Goal: Information Seeking & Learning: Learn about a topic

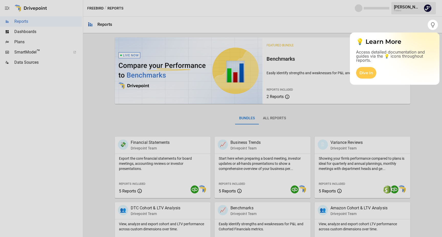
click at [113, 132] on div at bounding box center [221, 133] width 442 height 207
click at [364, 74] on div "Dive In" at bounding box center [366, 73] width 20 height 12
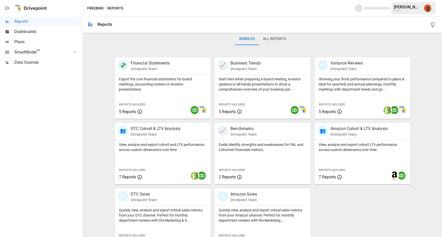
scroll to position [91, 0]
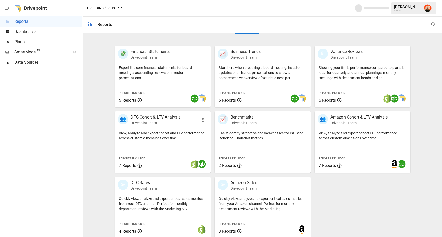
click at [148, 134] on p "View, analyze and export cohort and LTV performance across custom dimensions ov…" at bounding box center [163, 135] width 88 height 10
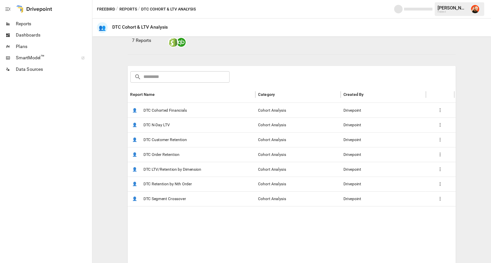
scroll to position [54, 0]
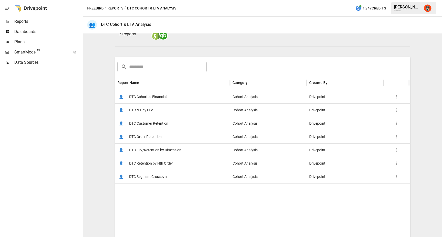
click at [153, 125] on span "DTC Customer Retention" at bounding box center [148, 123] width 39 height 13
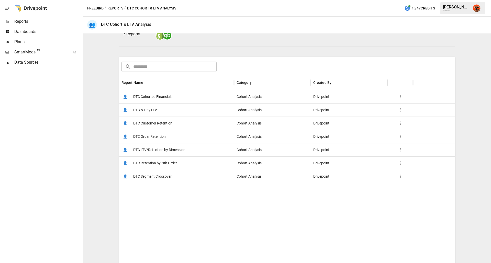
click at [144, 110] on span "DTC N-Day LTV" at bounding box center [145, 110] width 24 height 13
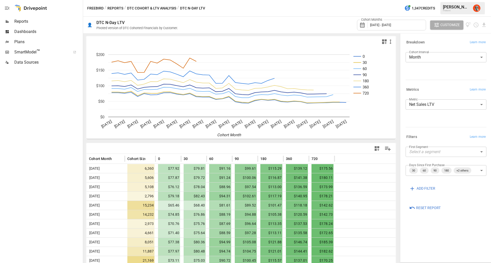
click at [442, 0] on body "Reports Dashboards Plans SmartModel ™ Data Sources Freebird / Reports / DTC Coh…" at bounding box center [245, 0] width 491 height 0
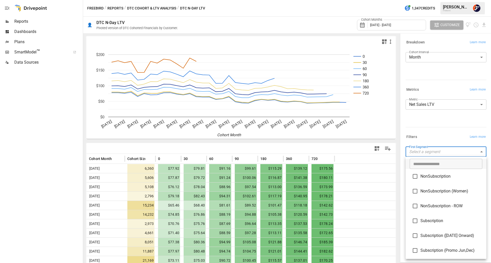
click at [441, 175] on span "NonSubscription" at bounding box center [452, 176] width 62 height 6
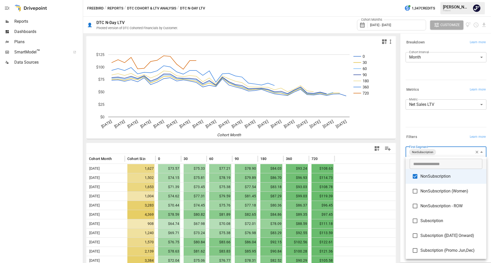
click at [438, 189] on span "NonSubscription (Women)" at bounding box center [452, 191] width 62 height 6
type input "**********"
click at [441, 136] on div at bounding box center [245, 131] width 491 height 263
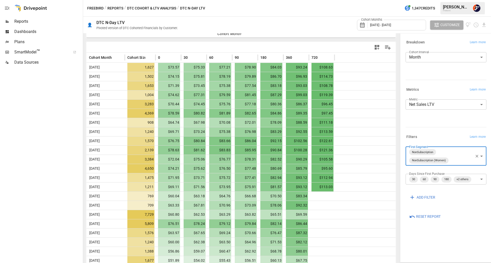
scroll to position [102, 0]
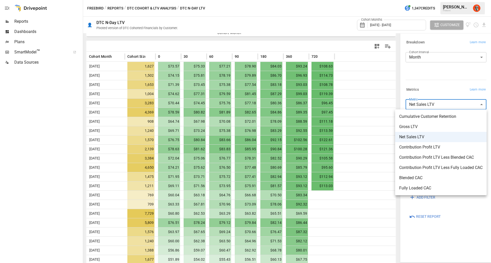
click at [442, 0] on body "Reports Dashboards Plans SmartModel ™ Data Sources Freebird / Reports / DTC Coh…" at bounding box center [245, 0] width 491 height 0
click at [442, 146] on span "Contribution Profit LTV" at bounding box center [440, 147] width 83 height 6
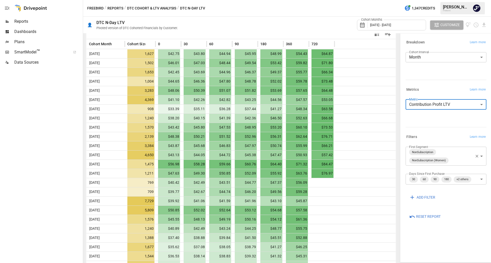
scroll to position [115, 0]
click at [412, 71] on div "Cohort Interval Month ***** ​" at bounding box center [446, 65] width 81 height 26
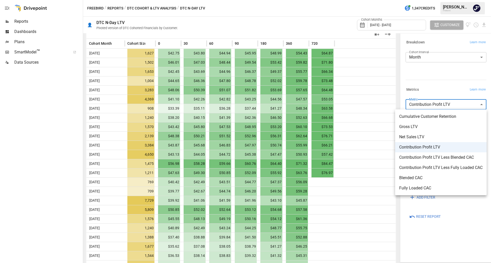
click at [439, 0] on body "Reports Dashboards Plans SmartModel ™ Data Sources Freebird / Reports / DTC Coh…" at bounding box center [245, 0] width 491 height 0
click at [442, 169] on span "Contribution Profit LTV Less Fully Loaded CAC" at bounding box center [440, 168] width 83 height 6
type input "**********"
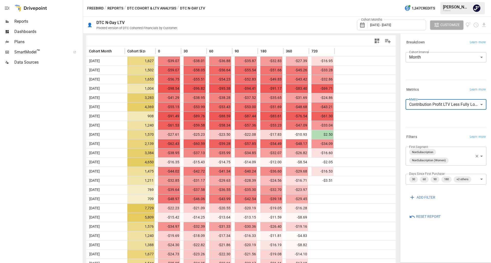
scroll to position [105, 0]
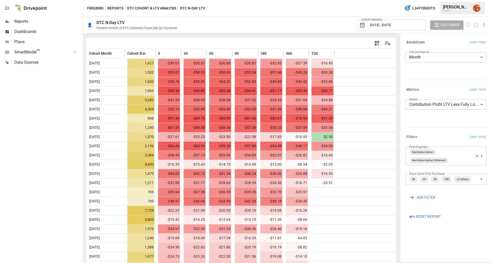
click at [442, 156] on div "**********" at bounding box center [446, 156] width 81 height 19
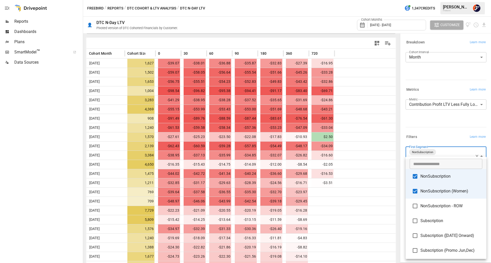
click at [442, 0] on body "Reports Dashboards Plans SmartModel ™ Data Sources Freebird / Reports / DTC Coh…" at bounding box center [245, 0] width 491 height 0
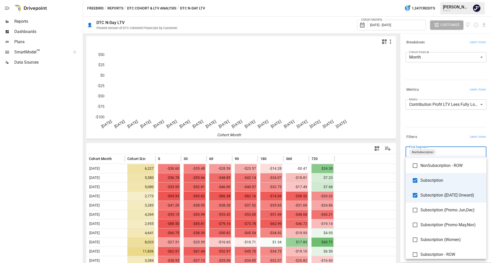
scroll to position [42, 0]
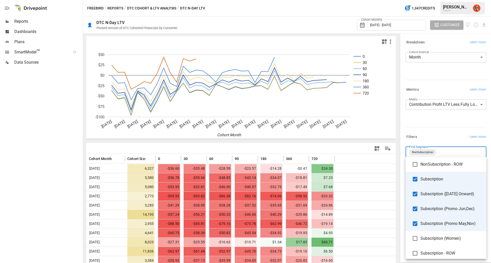
type input "**********"
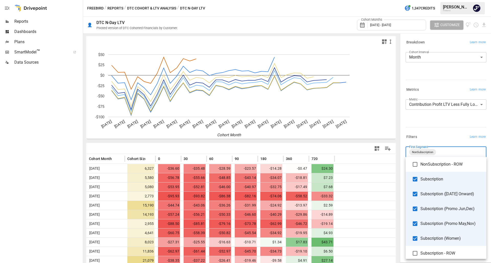
scroll to position [45, 0]
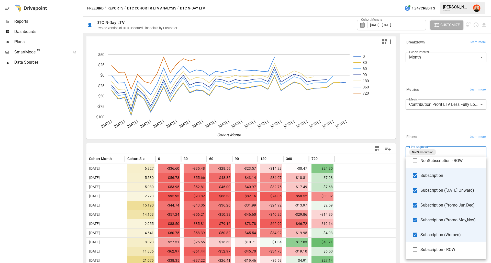
click at [432, 134] on div at bounding box center [245, 131] width 491 height 263
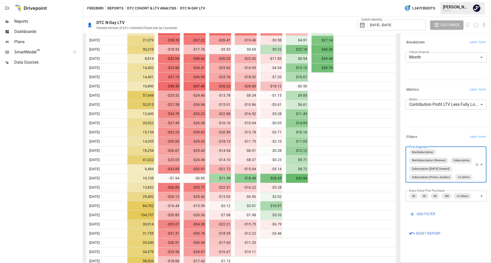
scroll to position [224, 0]
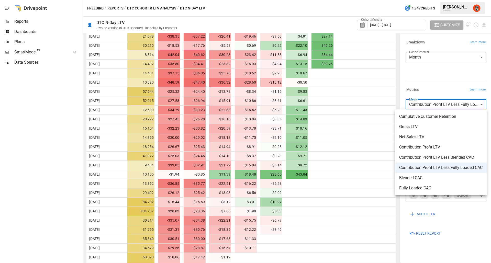
click at [437, 0] on body "Reports Dashboards Plans SmartModel ™ Data Sources Freebird / Reports / DTC Coh…" at bounding box center [245, 0] width 491 height 0
click at [424, 186] on span "Fully Loaded CAC" at bounding box center [440, 188] width 83 height 6
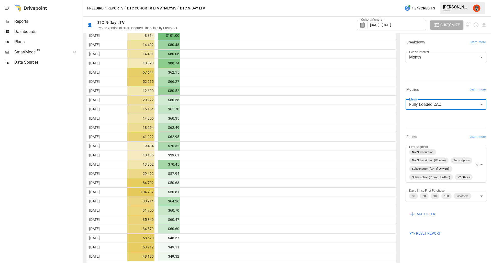
scroll to position [244, 0]
click at [442, 0] on body "Reports Dashboards Plans SmartModel ™ Data Sources Freebird / Reports / DTC Coh…" at bounding box center [245, 0] width 491 height 0
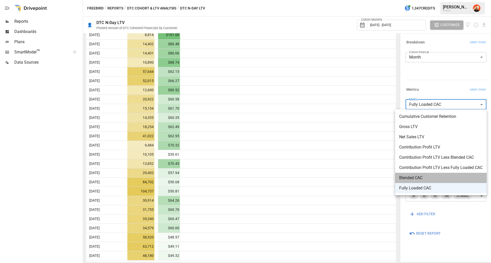
click at [428, 173] on li "Blended CAC" at bounding box center [441, 178] width 92 height 10
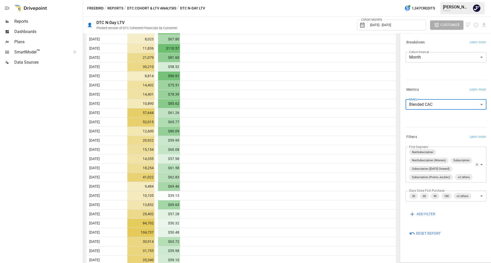
scroll to position [244, 0]
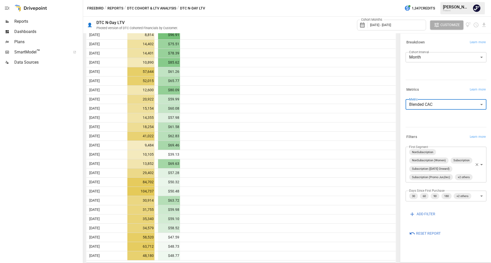
click at [430, 0] on body "Reports Dashboards Plans SmartModel ™ Data Sources Freebird / Reports / DTC Coh…" at bounding box center [245, 0] width 491 height 0
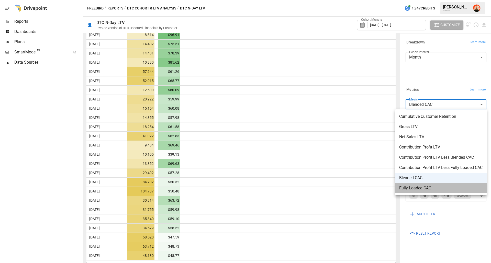
click at [420, 189] on span "Fully Loaded CAC" at bounding box center [440, 188] width 83 height 6
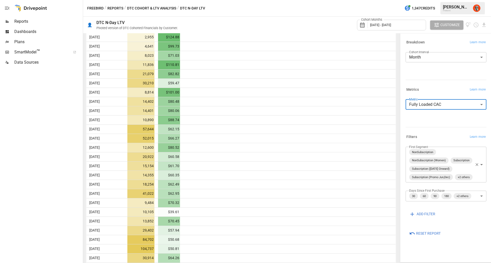
scroll to position [244, 0]
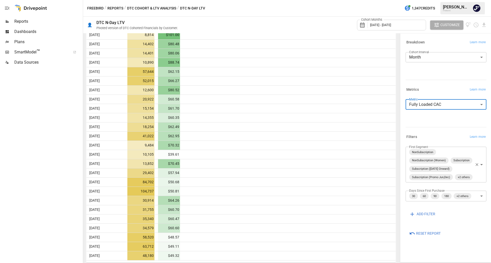
click at [442, 110] on div "**********" at bounding box center [446, 107] width 81 height 14
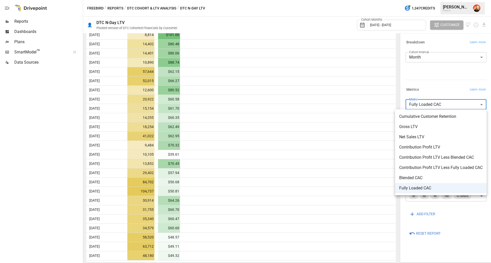
click at [442, 0] on body "Reports Dashboards Plans SmartModel ™ Data Sources Freebird / Reports / DTC Coh…" at bounding box center [245, 0] width 491 height 0
click at [442, 164] on li "Contribution Profit LTV Less Fully Loaded CAC" at bounding box center [441, 168] width 92 height 10
type input "**********"
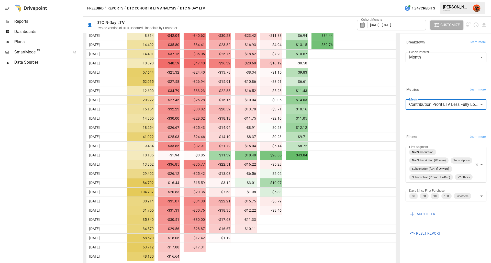
scroll to position [244, 0]
click at [442, 0] on body "Reports Dashboards Plans SmartModel ™ Data Sources Freebird / Reports / DTC Coh…" at bounding box center [245, 0] width 491 height 0
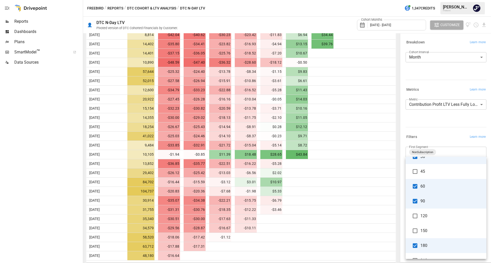
scroll to position [0, 0]
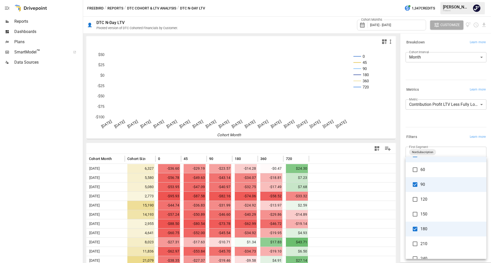
scroll to position [37, 0]
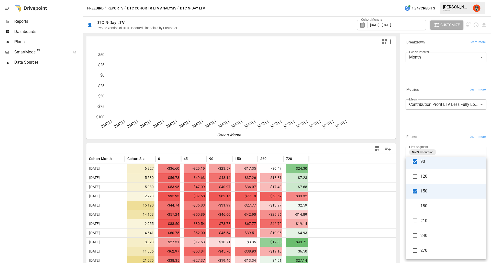
scroll to position [60, 0]
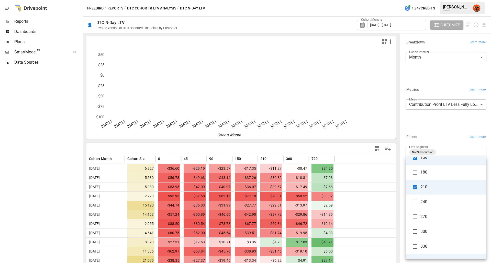
scroll to position [94, 0]
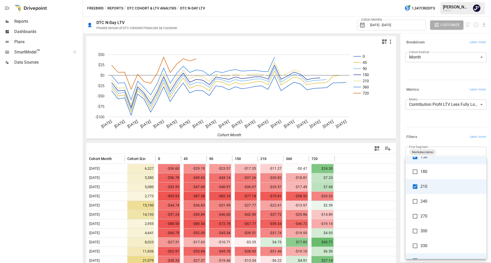
type input "**********"
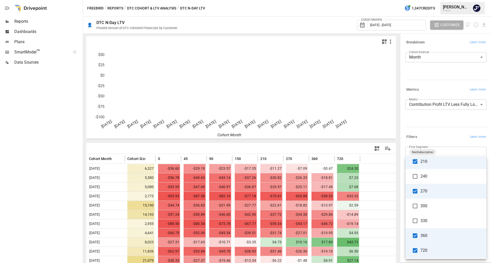
scroll to position [119, 0]
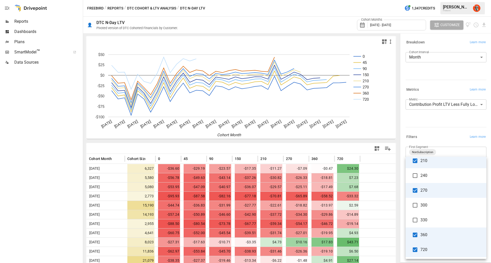
click at [392, 168] on div at bounding box center [245, 131] width 491 height 263
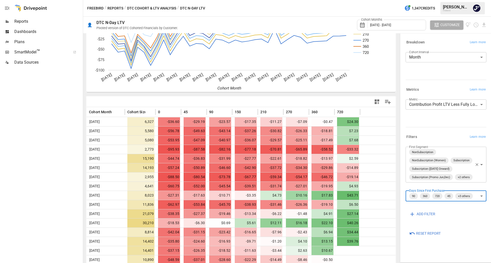
scroll to position [46, 0]
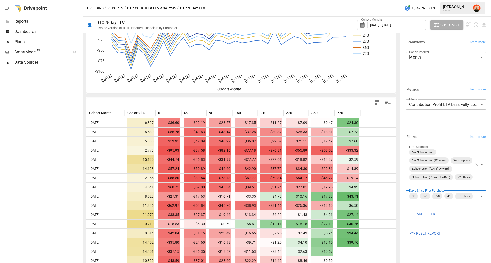
click at [392, 21] on div "Cohort Months [DATE] - [DATE]" at bounding box center [391, 25] width 69 height 11
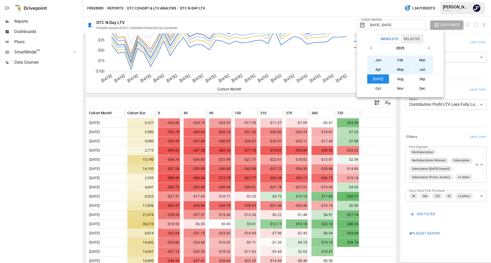
click at [371, 47] on icon "button" at bounding box center [372, 48] width 4 height 4
click at [381, 60] on button "Jan" at bounding box center [378, 60] width 22 height 9
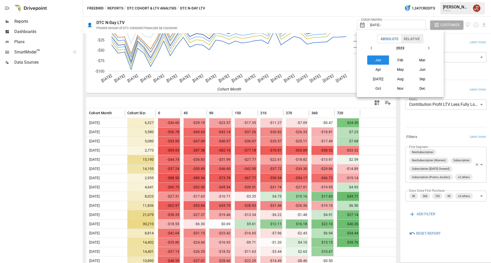
click at [430, 47] on icon "button" at bounding box center [429, 48] width 4 height 4
click at [408, 78] on button "Aug" at bounding box center [400, 78] width 22 height 9
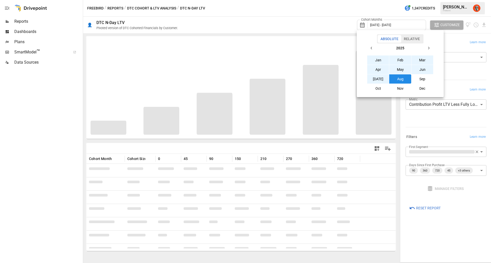
click at [398, 131] on div at bounding box center [245, 131] width 491 height 263
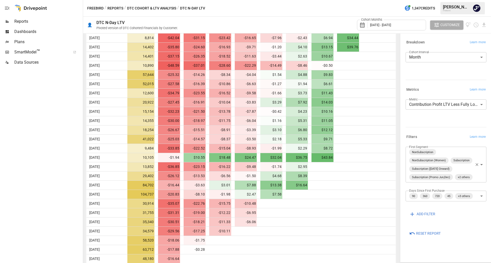
scroll to position [189, 0]
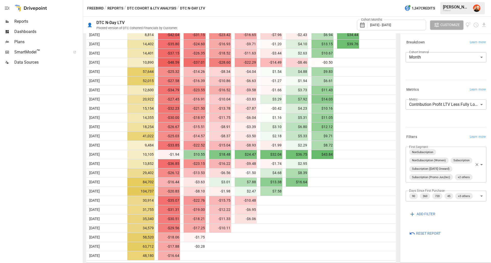
click at [391, 25] on span "[DATE] - [DATE]" at bounding box center [380, 25] width 21 height 4
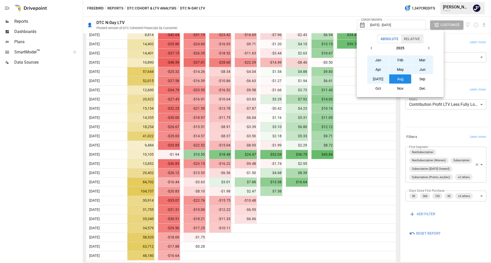
click at [372, 48] on icon "button" at bounding box center [372, 48] width 4 height 4
click at [423, 78] on button "Sep" at bounding box center [423, 78] width 22 height 9
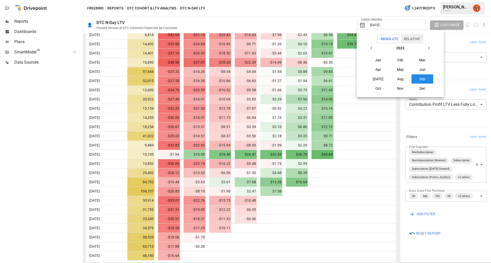
click at [430, 46] on icon "button" at bounding box center [429, 48] width 4 height 4
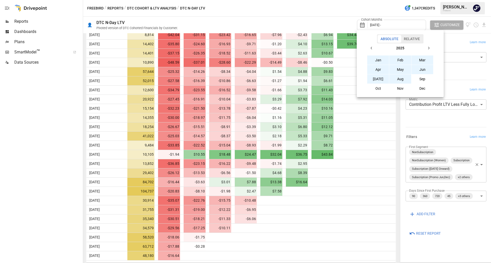
click at [402, 83] on button "Aug" at bounding box center [400, 78] width 22 height 9
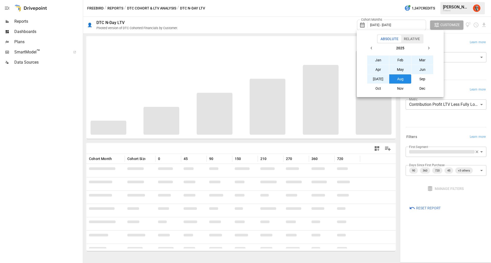
click at [398, 120] on div at bounding box center [245, 131] width 491 height 263
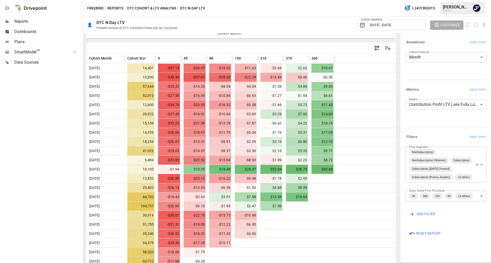
scroll to position [115, 0]
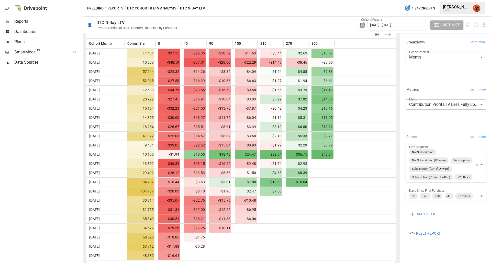
click at [402, 21] on div "Cohort Months [DATE] - [DATE]" at bounding box center [391, 25] width 69 height 11
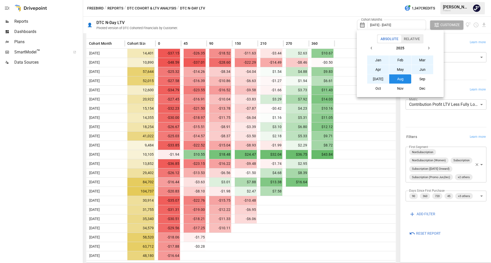
click at [373, 47] on icon "button" at bounding box center [372, 48] width 4 height 4
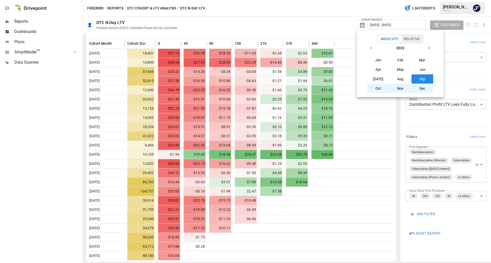
click at [426, 78] on button "Sep" at bounding box center [423, 78] width 22 height 9
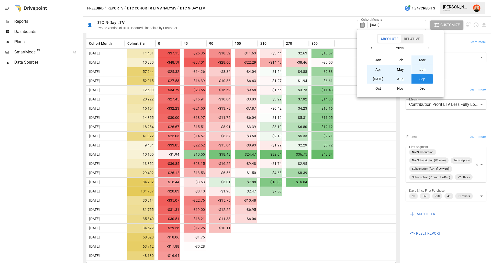
click at [427, 45] on button "button" at bounding box center [428, 47] width 9 height 9
click at [423, 78] on button "Sep" at bounding box center [423, 78] width 22 height 9
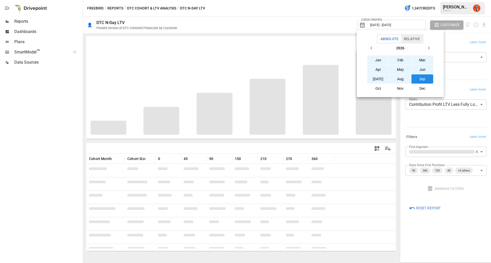
click at [398, 116] on div at bounding box center [245, 131] width 491 height 263
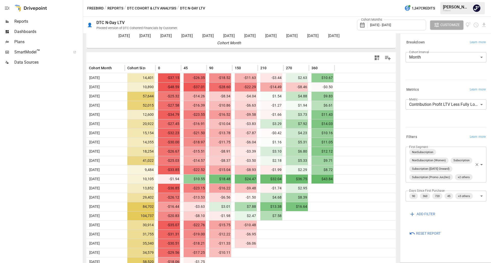
scroll to position [115, 0]
